Goal: Task Accomplishment & Management: Manage account settings

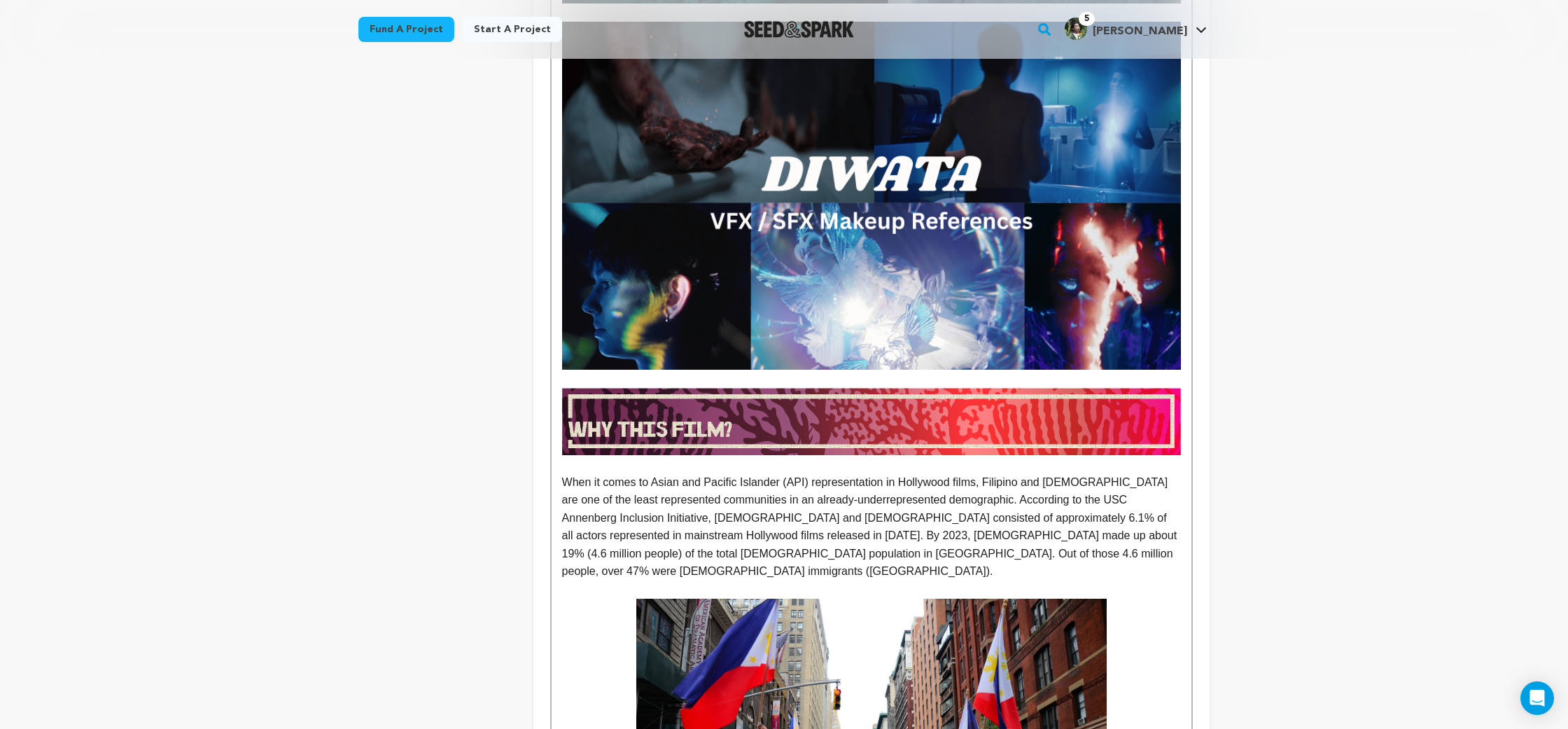
scroll to position [3698, 0]
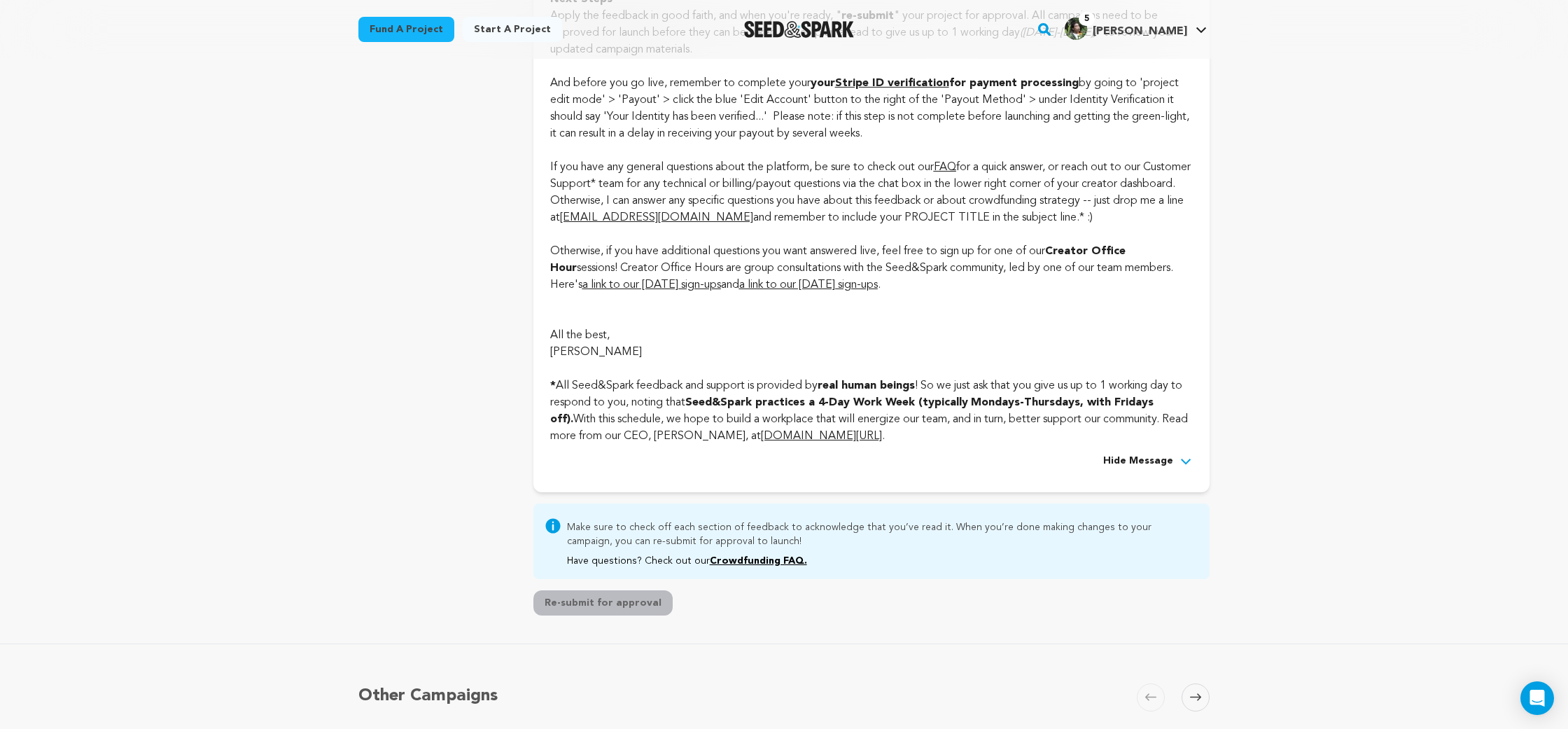
scroll to position [4473, 0]
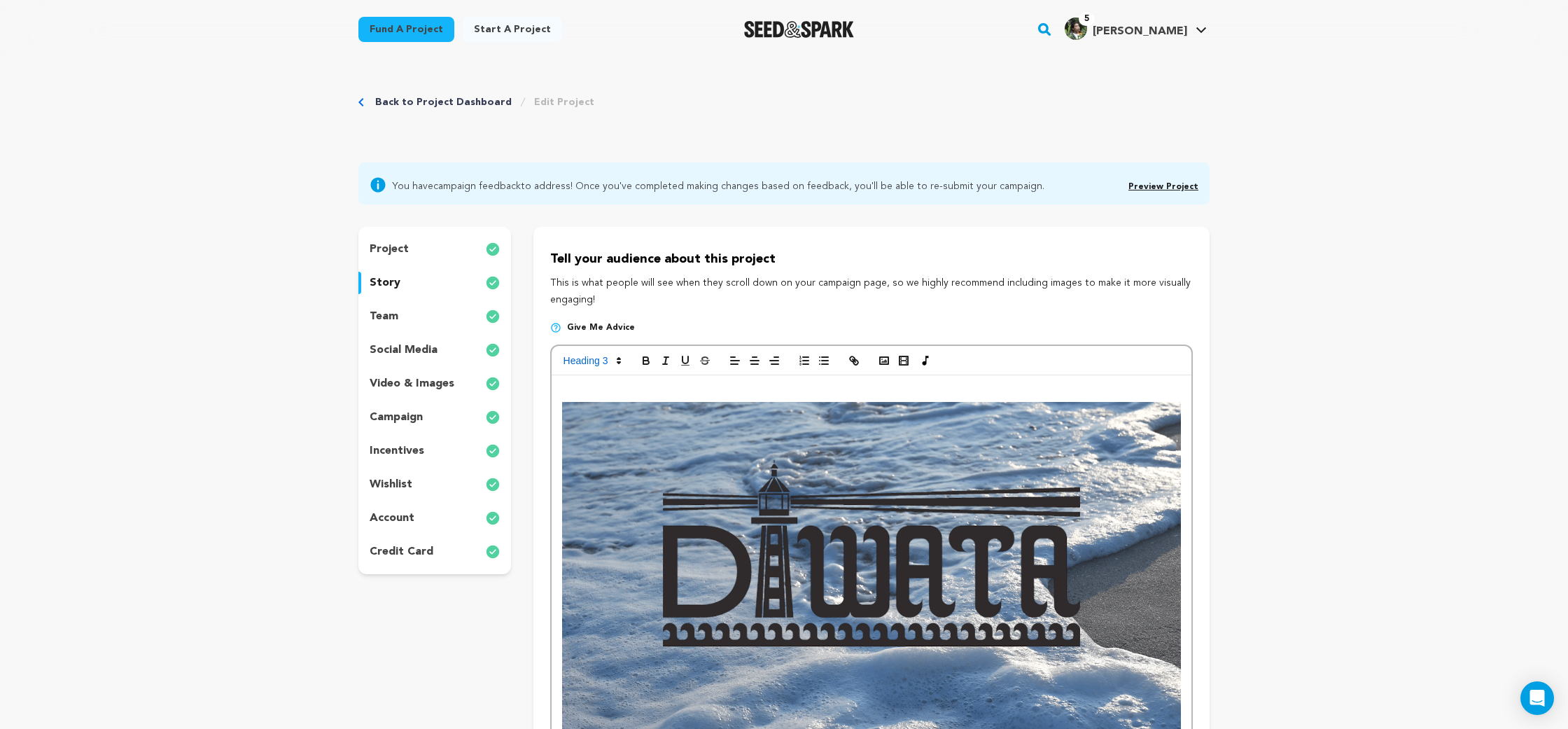
click at [457, 281] on div "story" at bounding box center [434, 282] width 153 height 23
click at [456, 247] on div "project" at bounding box center [434, 249] width 153 height 23
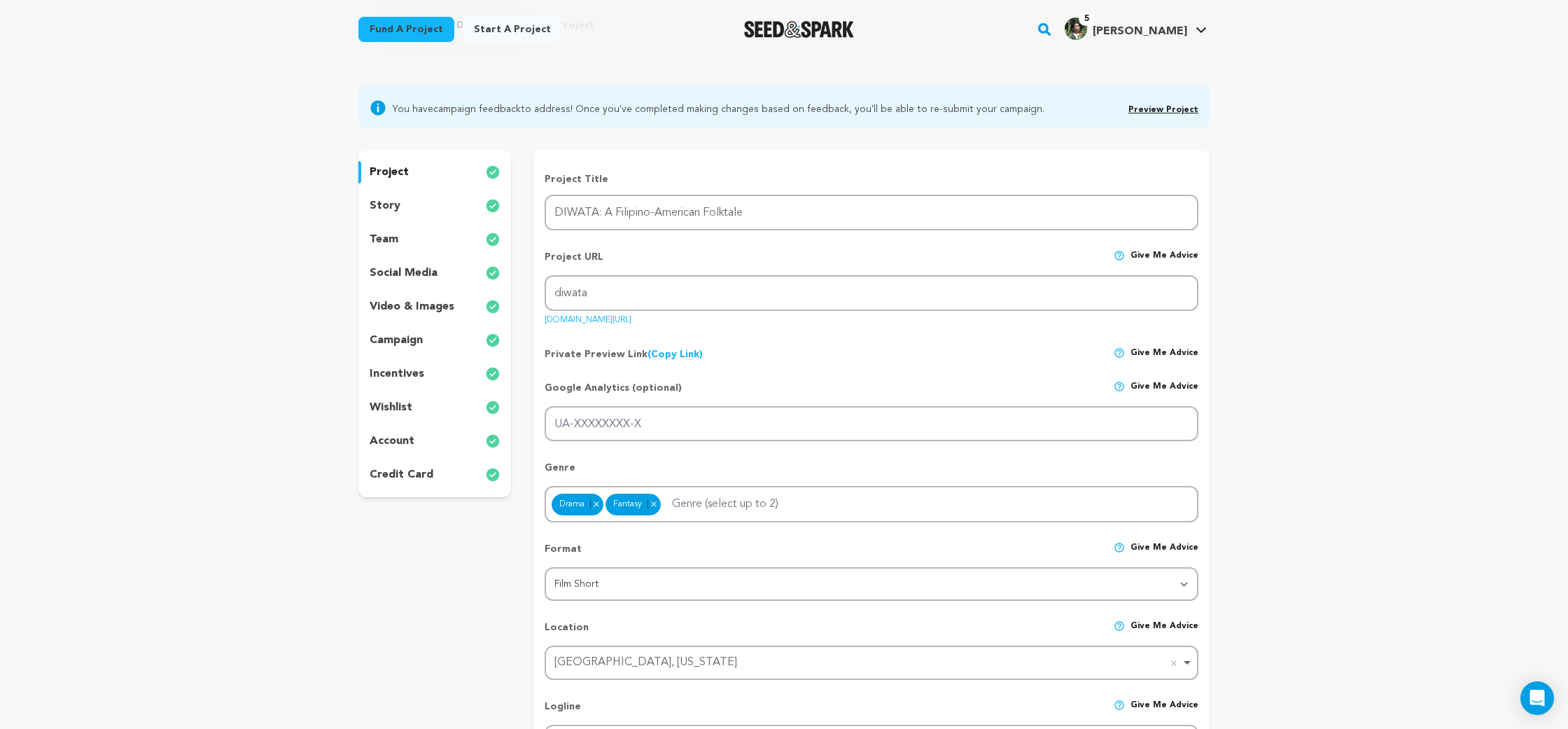
scroll to position [79, 0]
click at [1186, 109] on link "Preview Project" at bounding box center [1163, 108] width 70 height 8
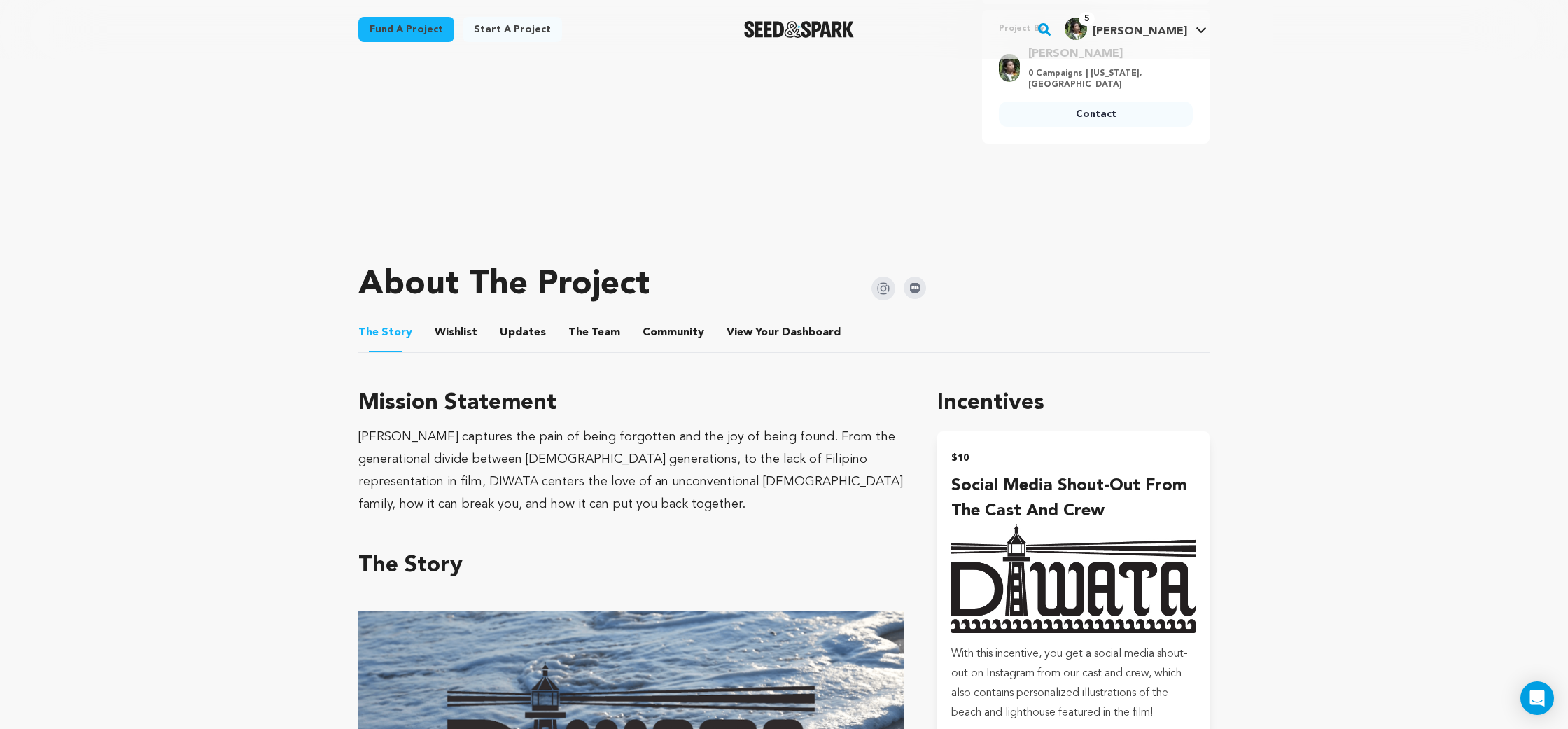
scroll to position [555, 0]
